Goal: Task Accomplishment & Management: Complete application form

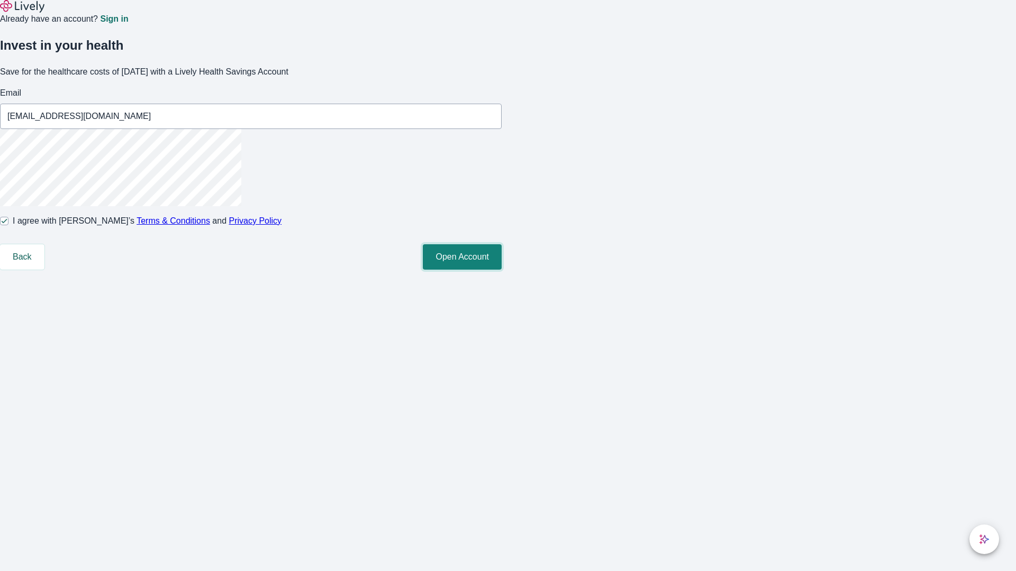
click at [501, 270] on button "Open Account" at bounding box center [462, 256] width 79 height 25
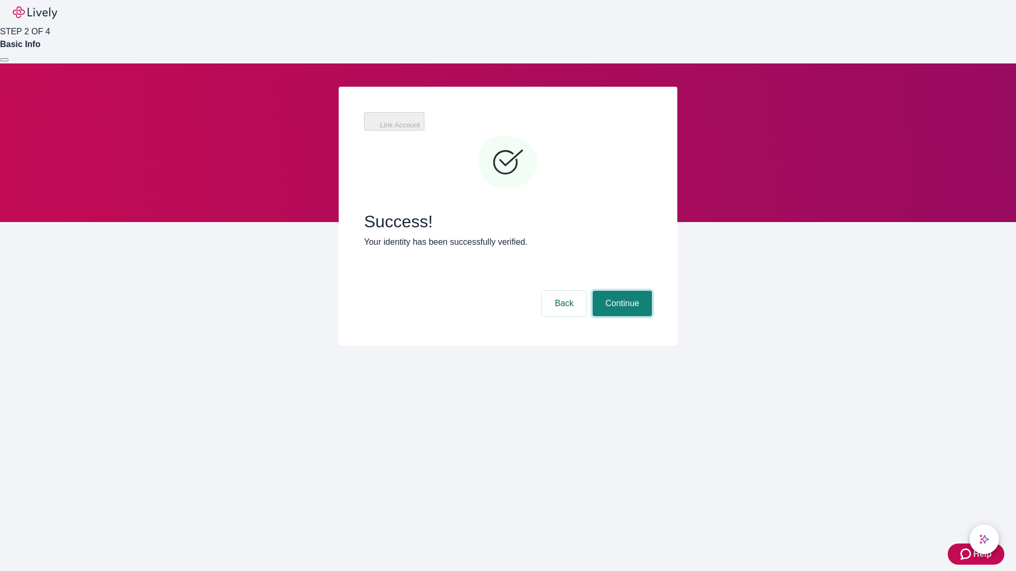
click at [620, 291] on button "Continue" at bounding box center [621, 303] width 59 height 25
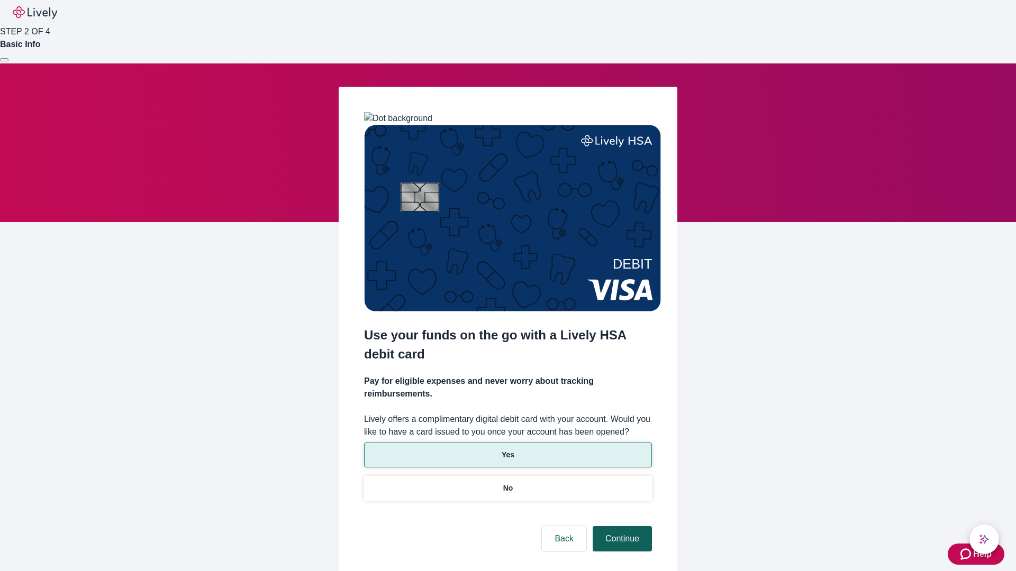
click at [507, 483] on p "No" at bounding box center [508, 488] width 10 height 11
click at [620, 526] on button "Continue" at bounding box center [621, 538] width 59 height 25
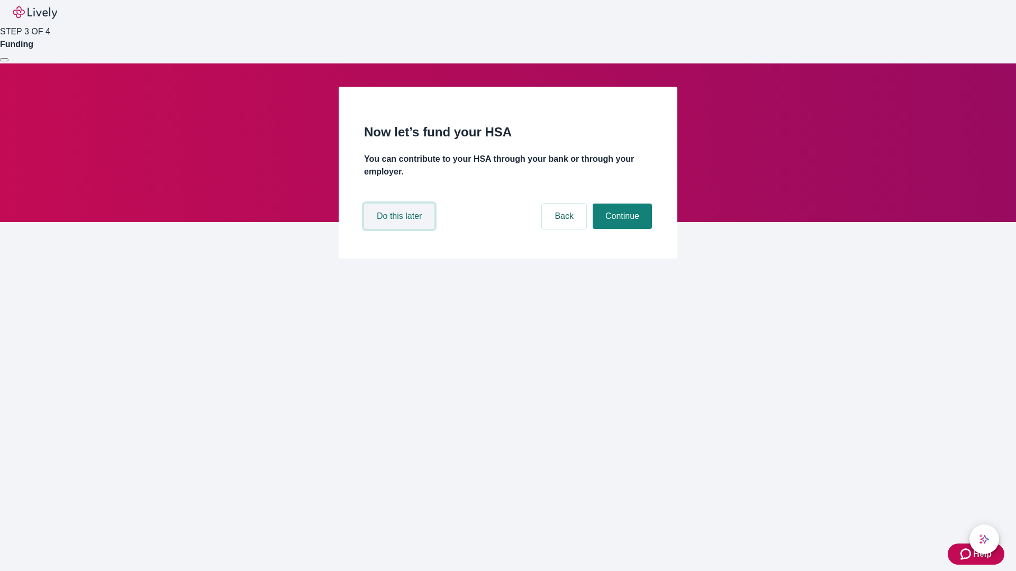
click at [400, 229] on button "Do this later" at bounding box center [399, 216] width 70 height 25
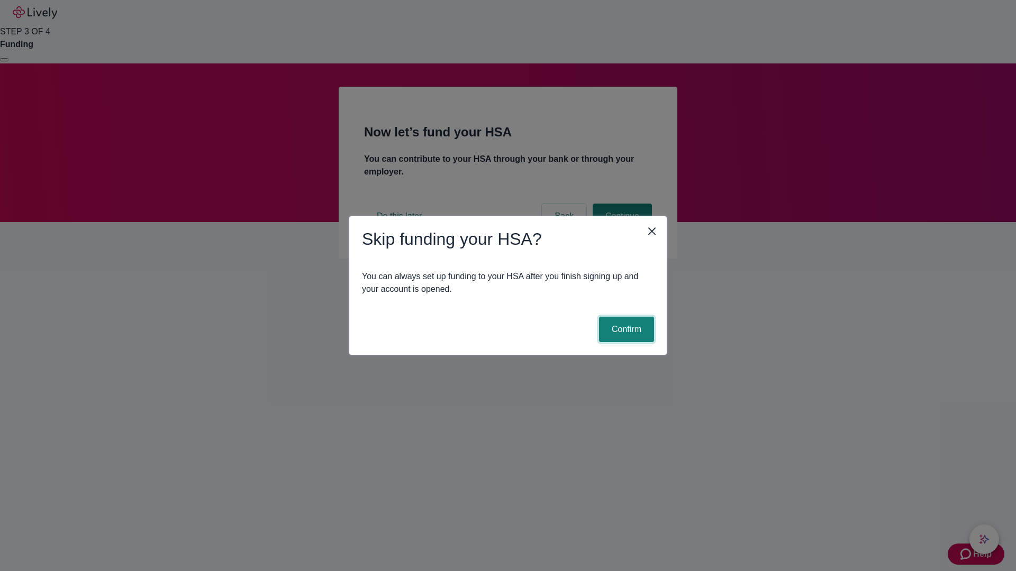
click at [625, 330] on button "Confirm" at bounding box center [626, 329] width 55 height 25
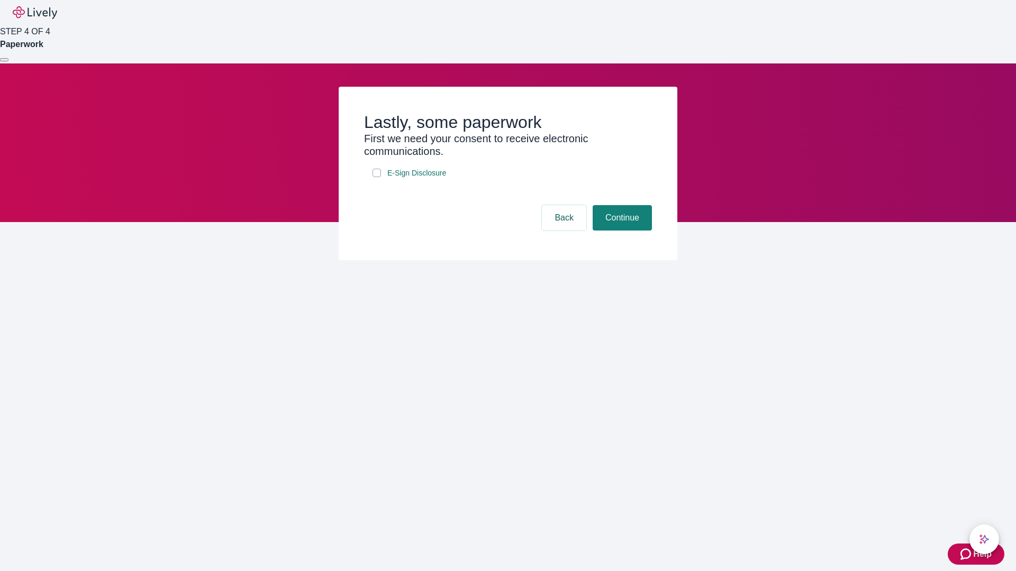
click at [377, 177] on input "E-Sign Disclosure" at bounding box center [376, 173] width 8 height 8
checkbox input "true"
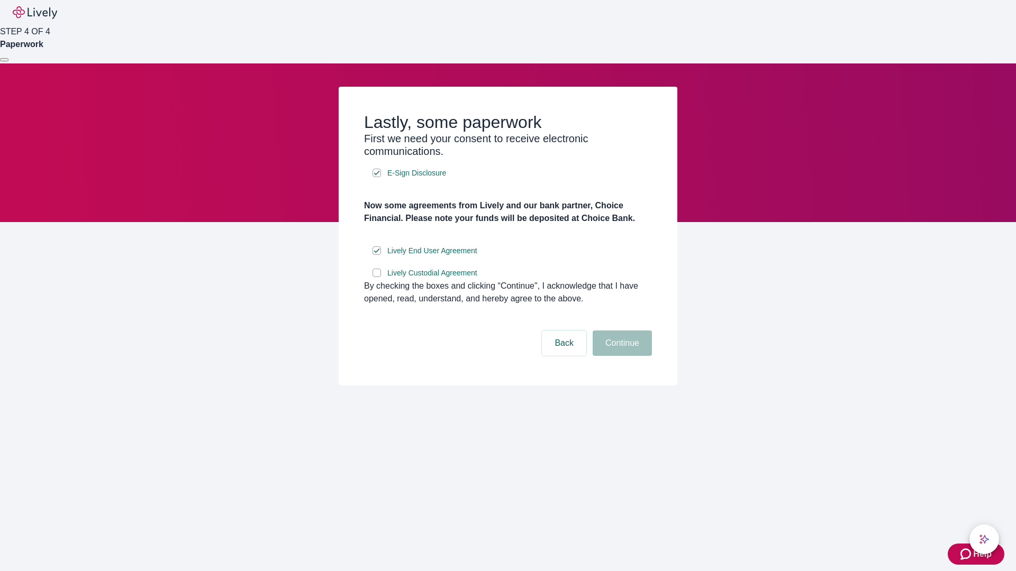
click at [377, 277] on input "Lively Custodial Agreement" at bounding box center [376, 273] width 8 height 8
checkbox input "true"
click at [620, 356] on button "Continue" at bounding box center [621, 343] width 59 height 25
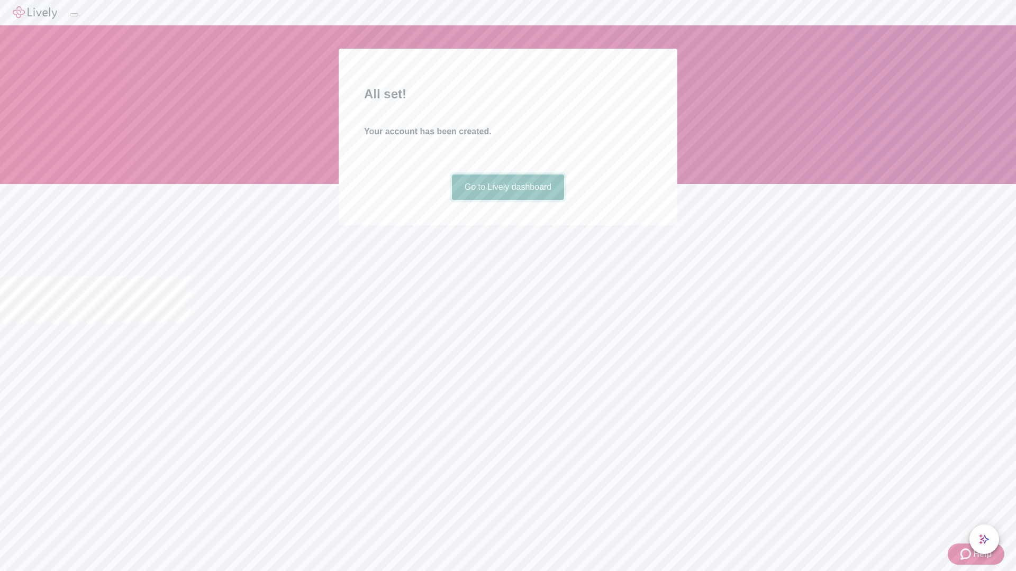
click at [507, 200] on link "Go to Lively dashboard" at bounding box center [508, 187] width 113 height 25
